Goal: Task Accomplishment & Management: Manage account settings

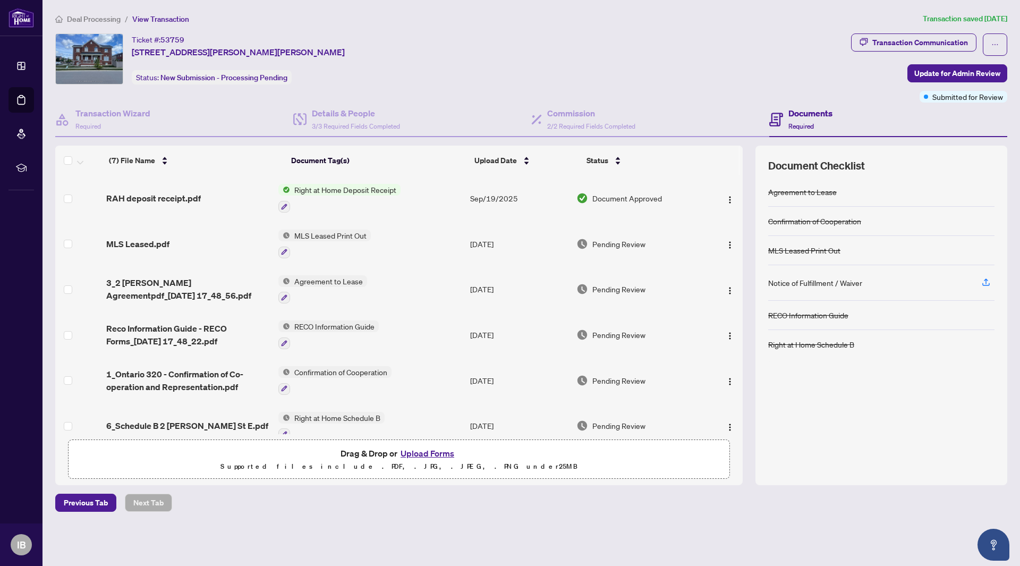
click at [24, 67] on icon at bounding box center [21, 66] width 11 height 11
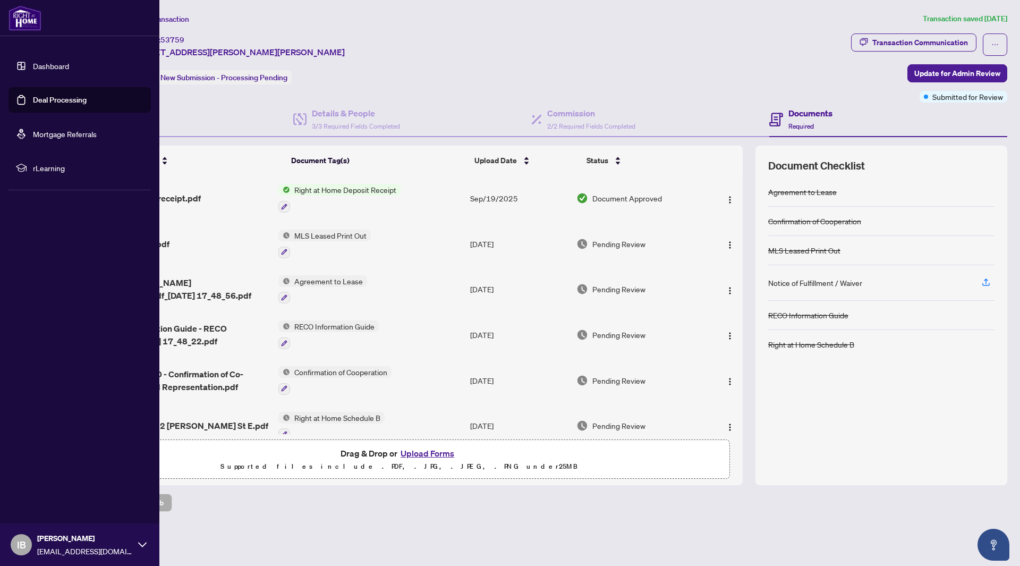
click at [33, 67] on link "Dashboard" at bounding box center [51, 66] width 36 height 10
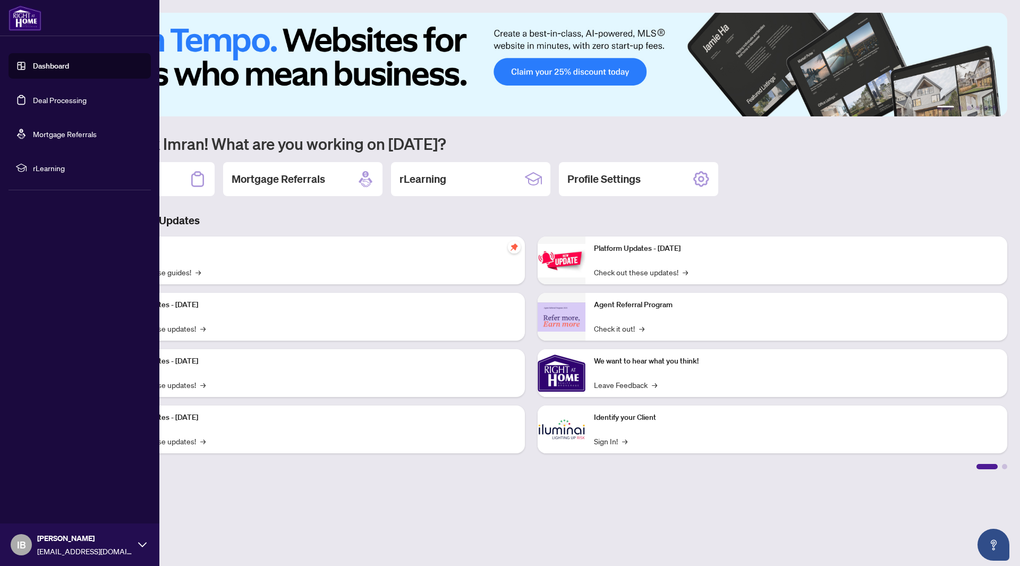
click at [33, 67] on link "Dashboard" at bounding box center [51, 66] width 36 height 10
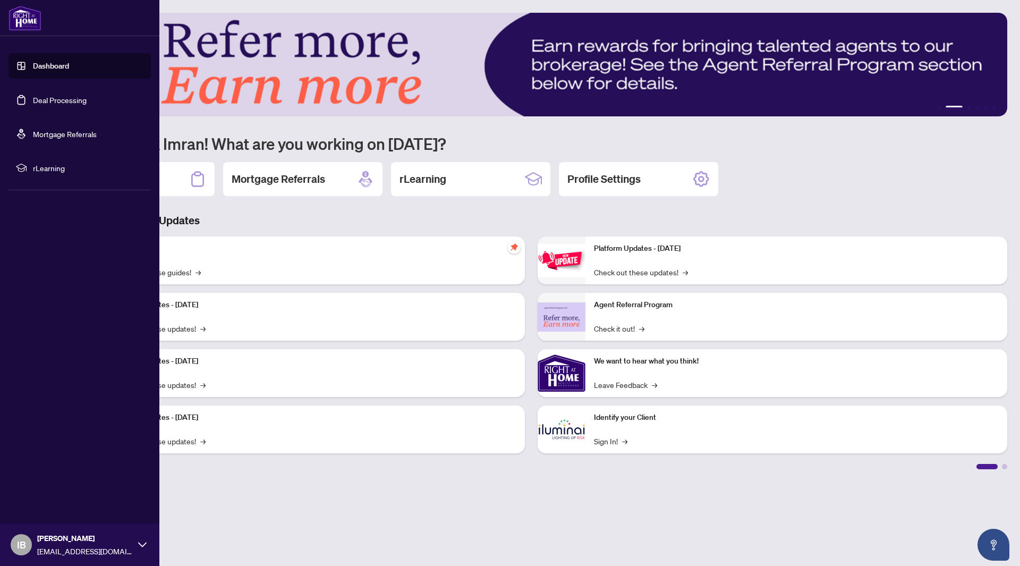
click at [33, 70] on link "Dashboard" at bounding box center [51, 66] width 36 height 10
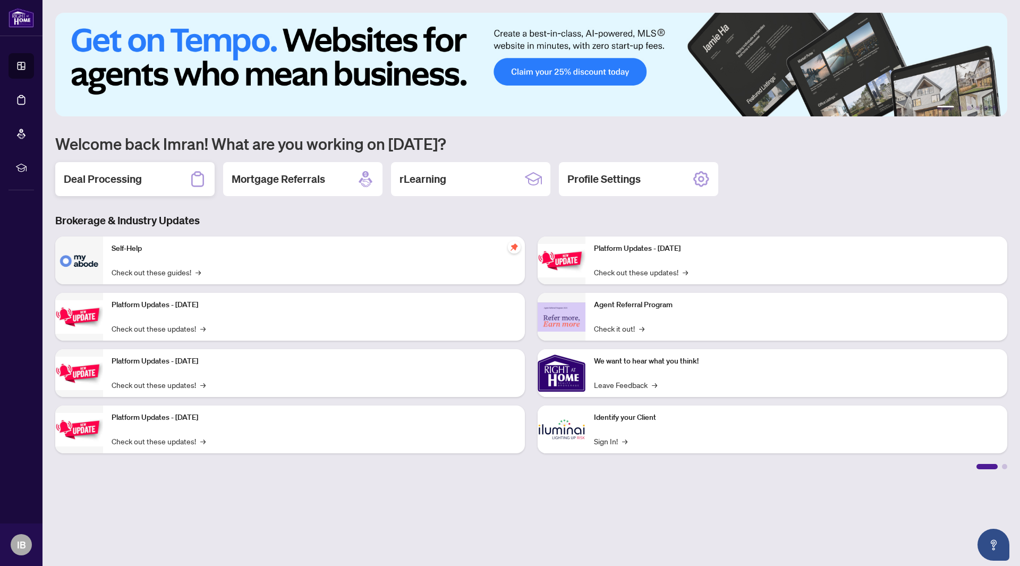
click at [140, 181] on h2 "Deal Processing" at bounding box center [103, 179] width 78 height 15
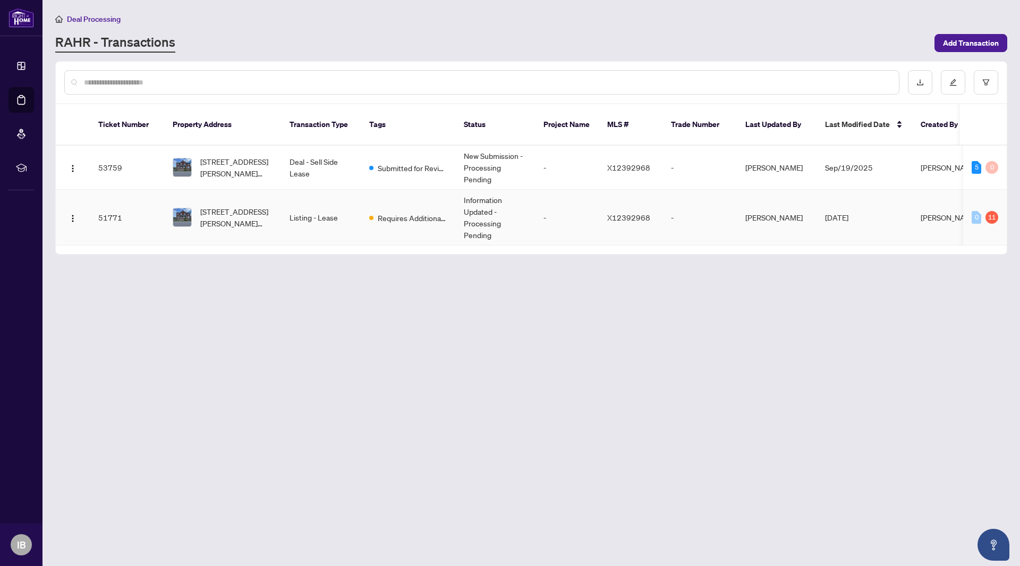
click at [293, 208] on td "Listing - Lease" at bounding box center [321, 218] width 80 height 56
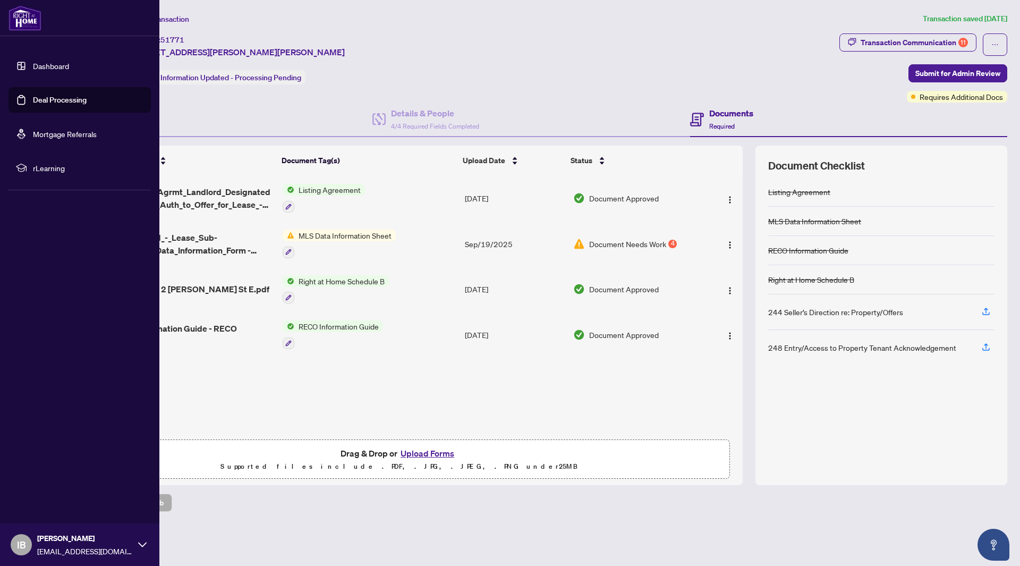
click at [36, 65] on link "Dashboard" at bounding box center [51, 66] width 36 height 10
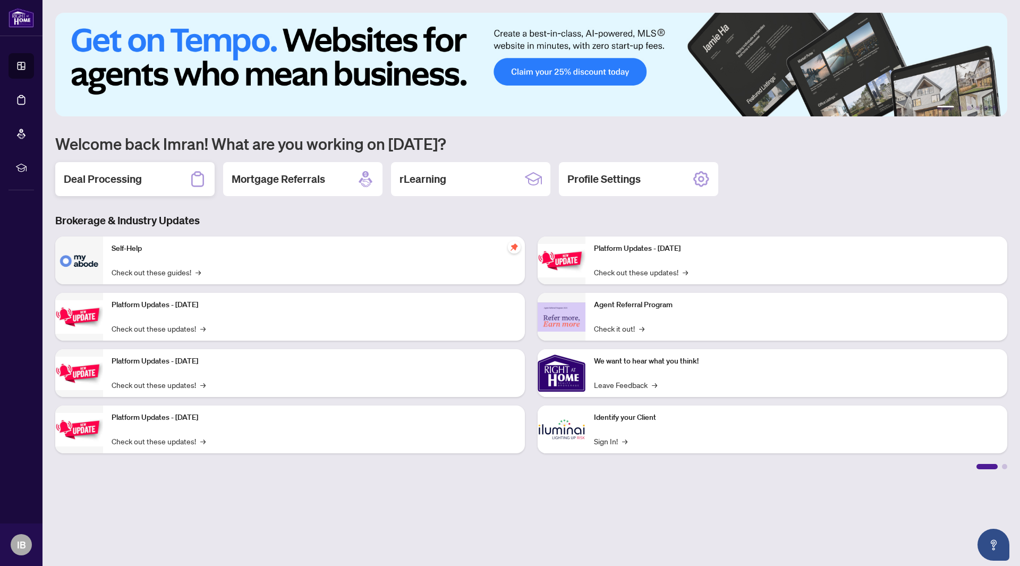
click at [176, 180] on div "Deal Processing" at bounding box center [134, 179] width 159 height 34
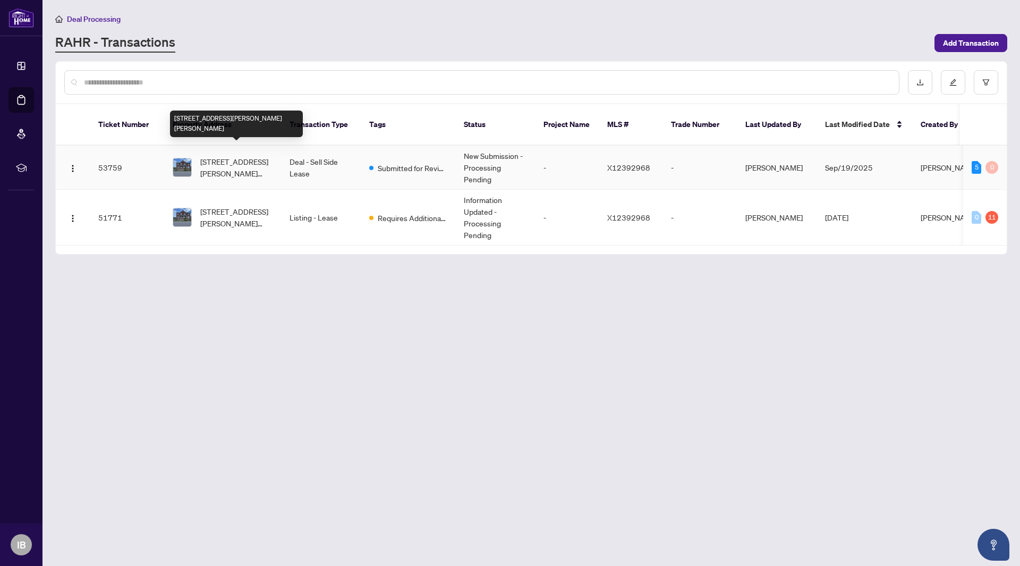
click at [235, 156] on span "[STREET_ADDRESS][PERSON_NAME][PERSON_NAME]" at bounding box center [236, 167] width 72 height 23
